Goal: Navigation & Orientation: Find specific page/section

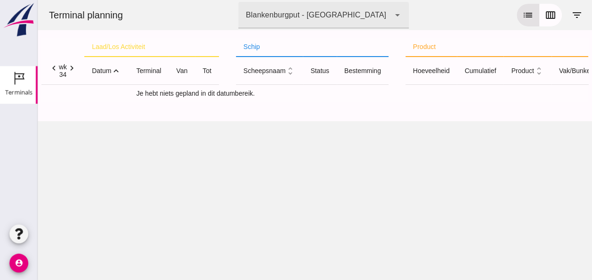
click icon "expand_less"
click icon "expand_more"
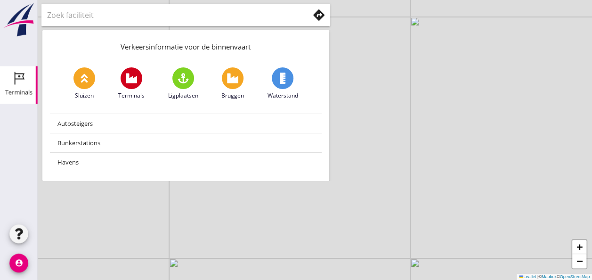
click at [23, 86] on div "Terminals" at bounding box center [18, 92] width 27 height 13
